Goal: Information Seeking & Learning: Learn about a topic

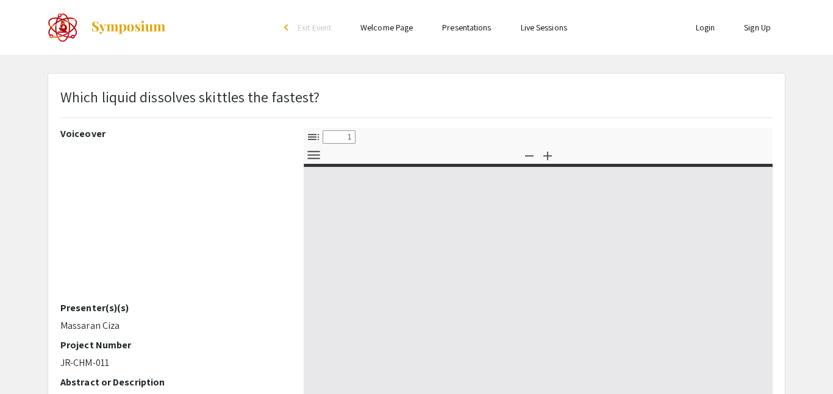
select select "custom"
type input "0"
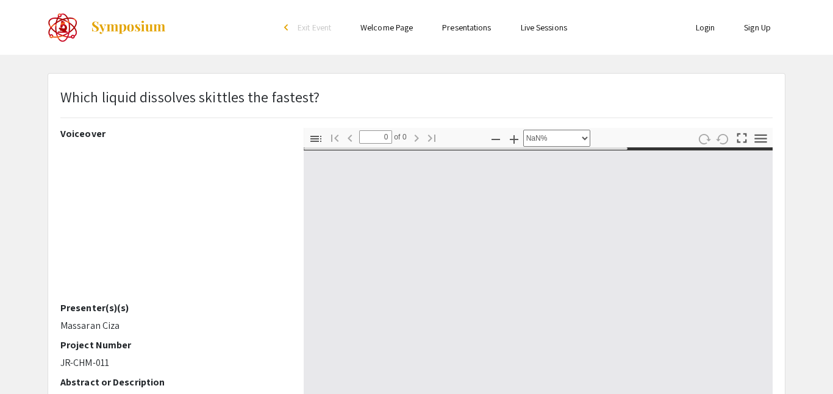
select select "auto"
type input "1"
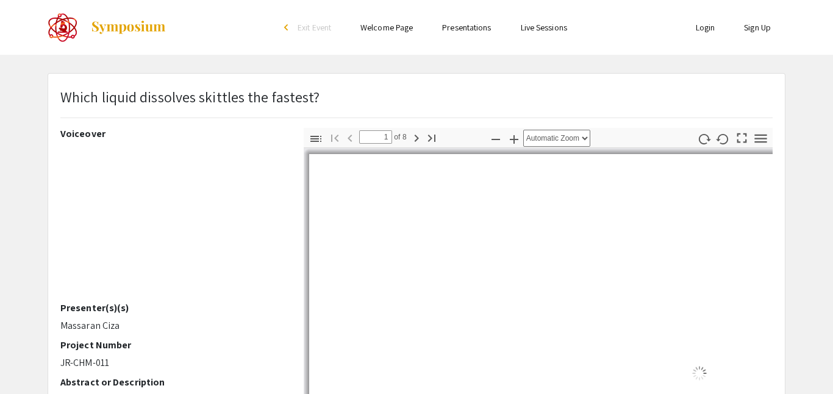
select select "auto"
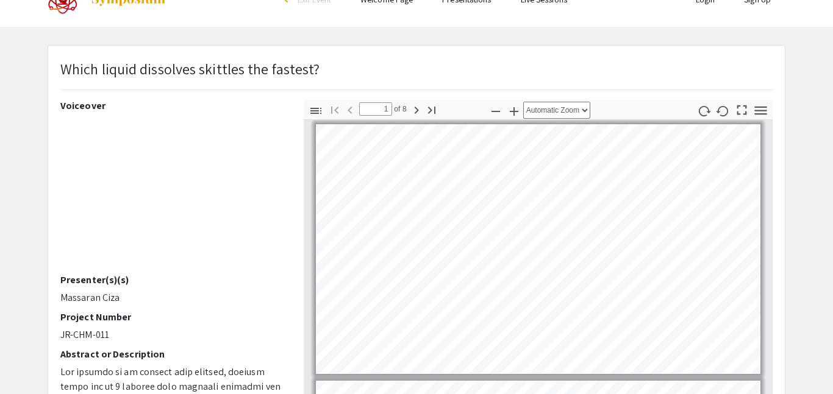
scroll to position [30, 0]
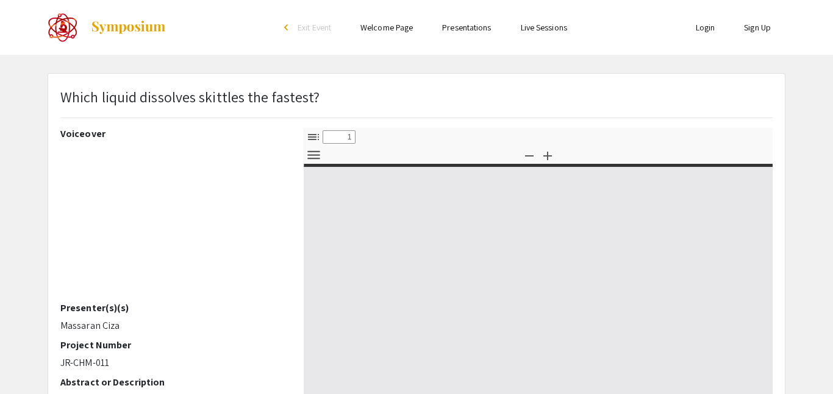
select select "custom"
type input "0"
select select "custom"
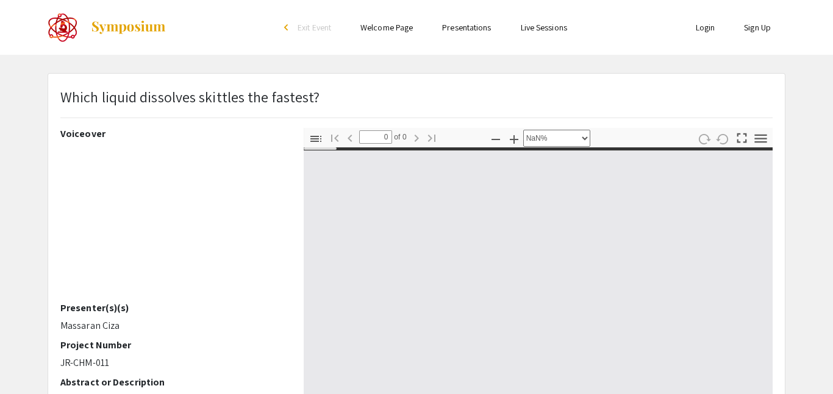
type input "1"
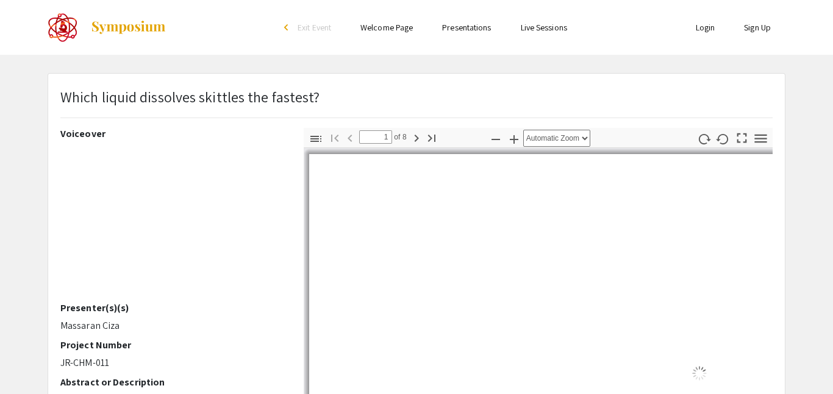
click at [696, 238] on div "Loading…" at bounding box center [699, 373] width 780 height 439
select select "auto"
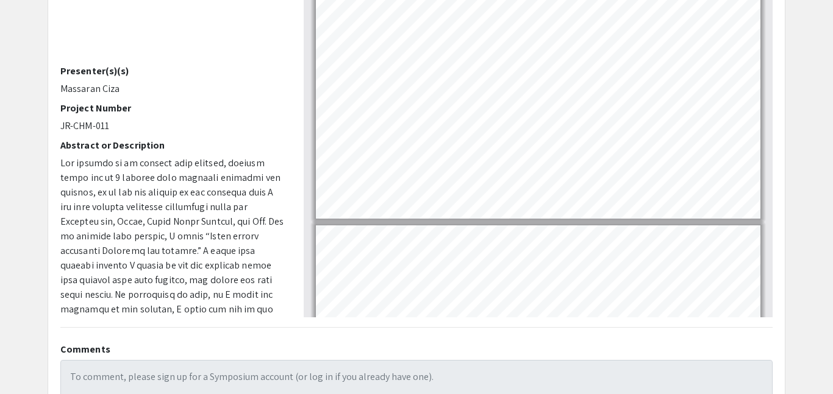
scroll to position [245, 0]
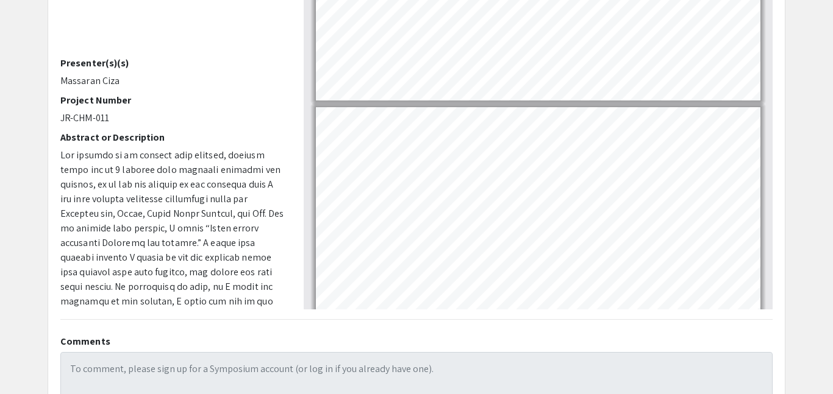
type input "4"
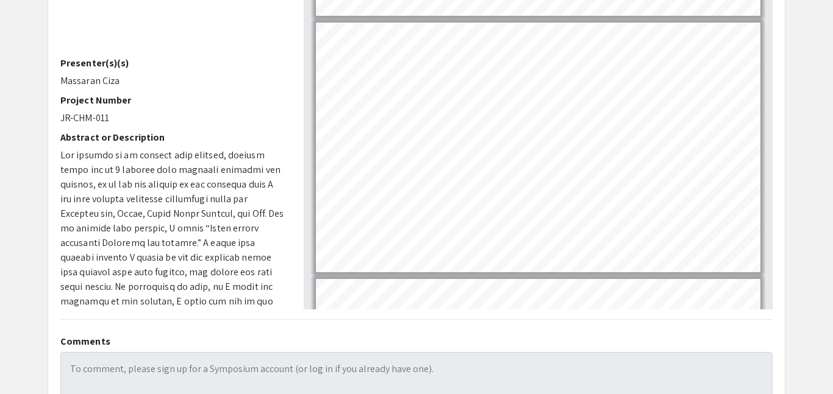
scroll to position [662, 0]
